Goal: Register for event/course

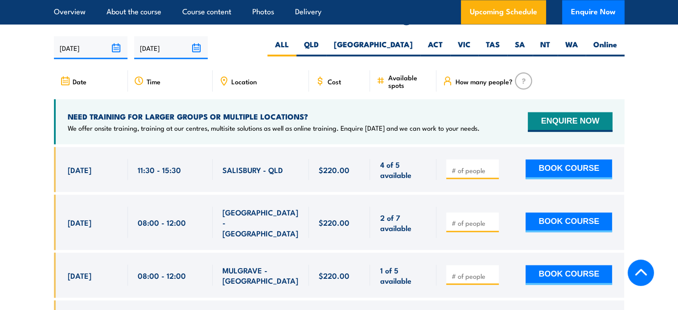
scroll to position [1641, 0]
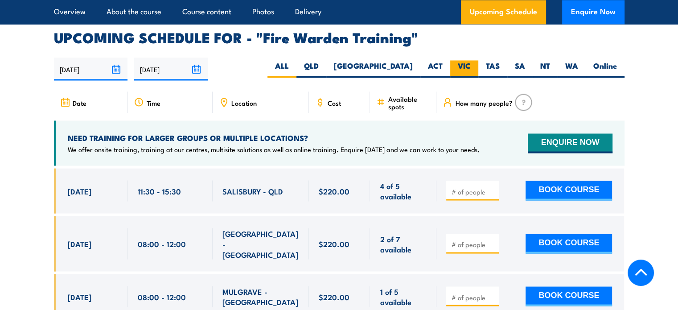
click at [465, 60] on label "VIC" at bounding box center [464, 68] width 28 height 17
click at [471, 60] on input "VIC" at bounding box center [474, 63] width 6 height 6
radio input "true"
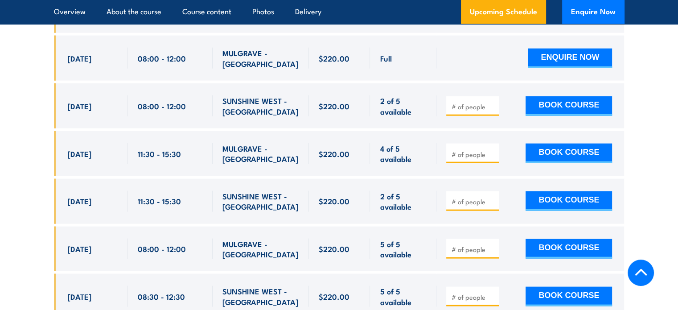
scroll to position [1951, 0]
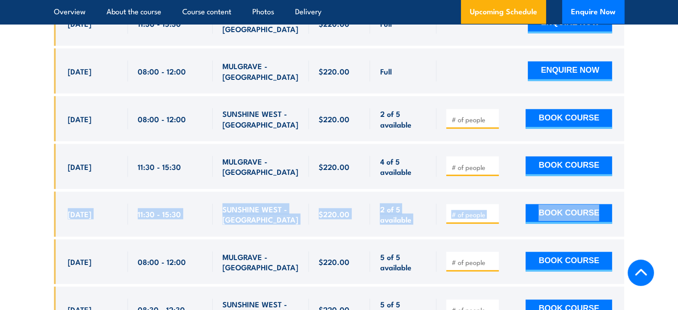
drag, startPoint x: 676, startPoint y: 174, endPoint x: 676, endPoint y: 164, distance: 10.7
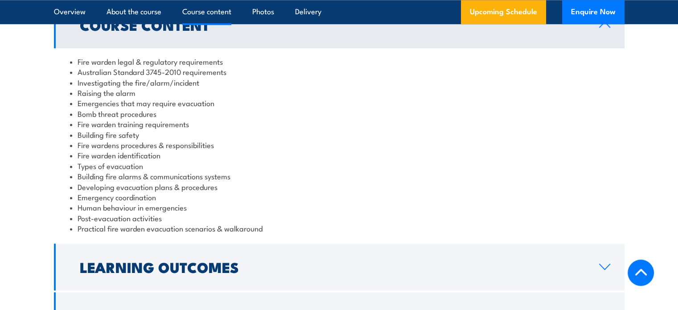
scroll to position [933, 0]
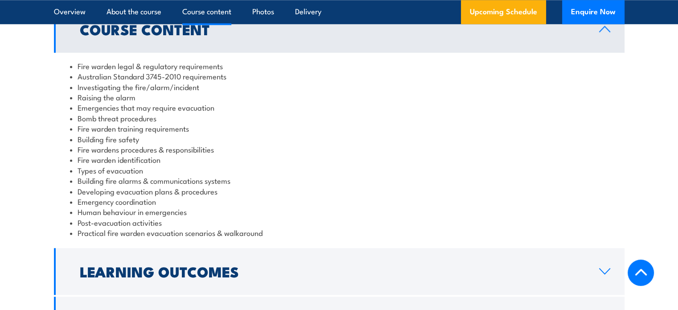
click at [288, 154] on li "Fire wardens procedures & responsibilities" at bounding box center [339, 149] width 539 height 10
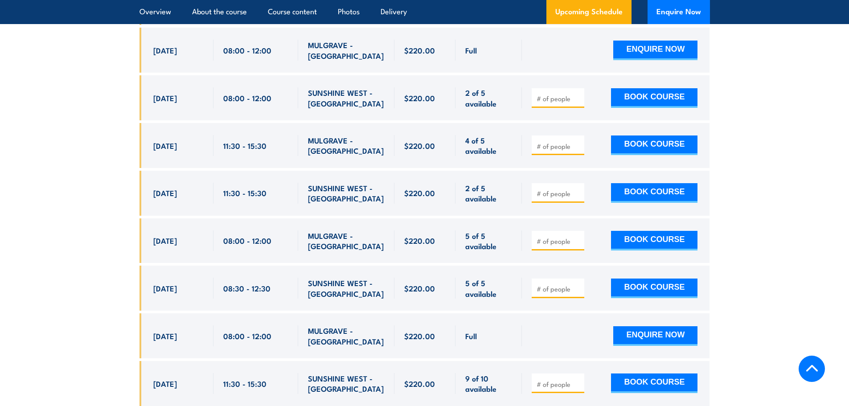
scroll to position [1979, 0]
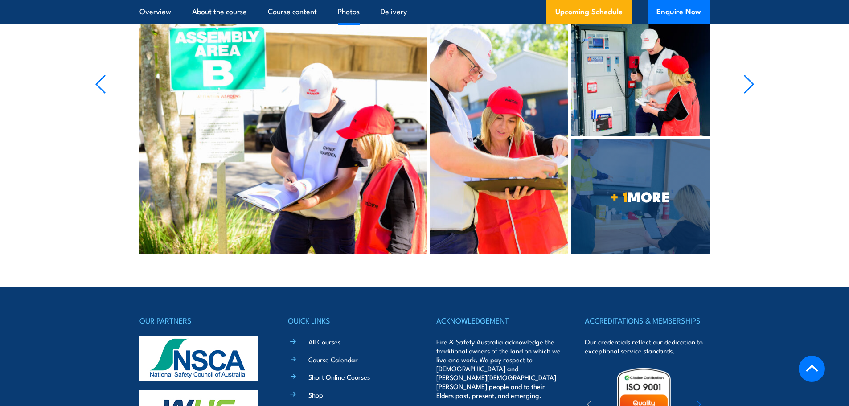
scroll to position [2619, 0]
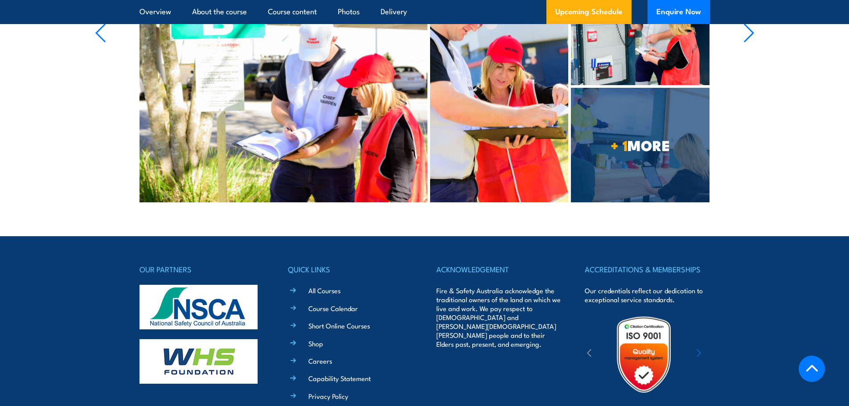
click at [589, 349] on icon "button" at bounding box center [589, 353] width 4 height 9
click at [700, 350] on icon "button" at bounding box center [699, 353] width 4 height 7
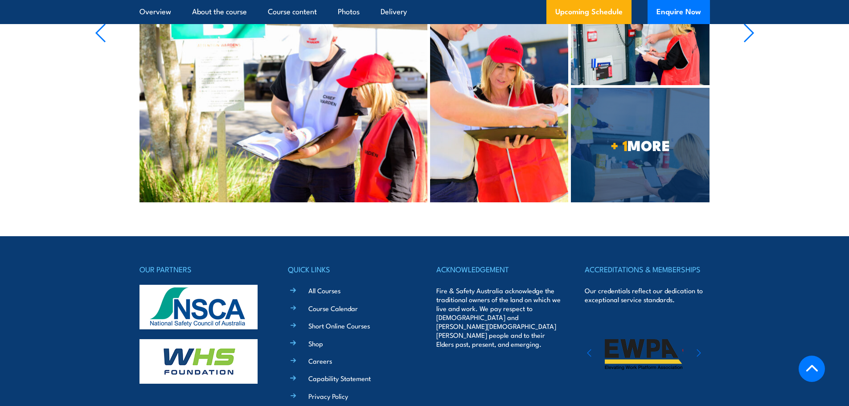
click at [700, 350] on icon "button" at bounding box center [699, 353] width 4 height 7
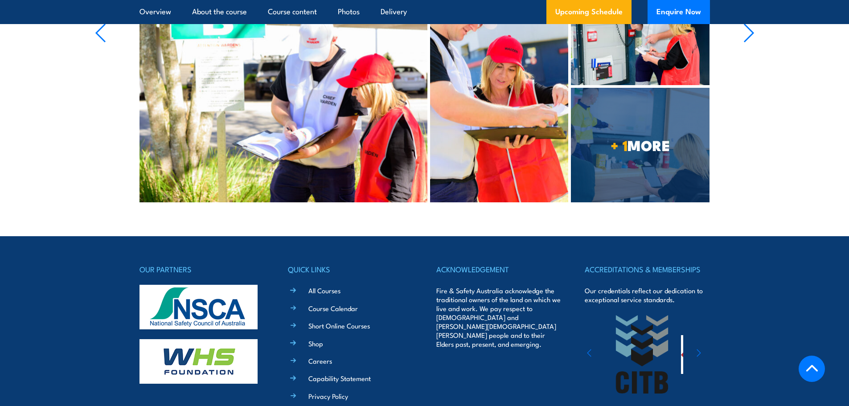
click at [700, 350] on icon "button" at bounding box center [699, 353] width 4 height 7
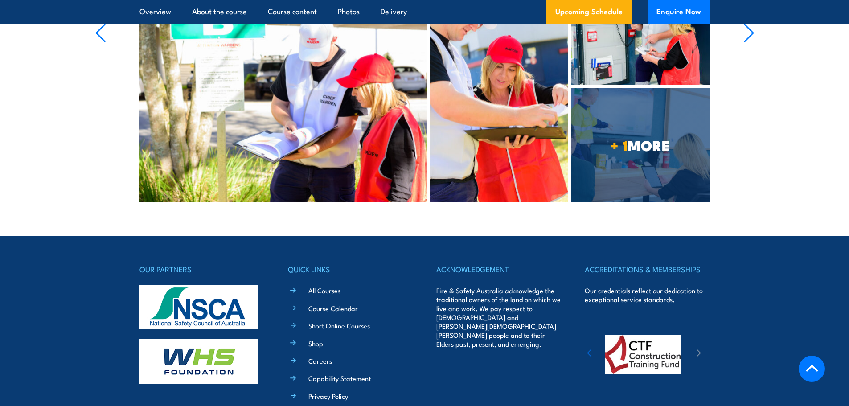
click at [700, 350] on icon "button" at bounding box center [699, 353] width 4 height 7
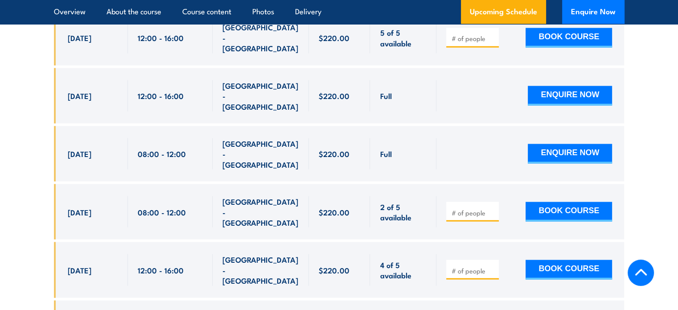
scroll to position [1882, 0]
